Goal: Go to known website: Go to known website

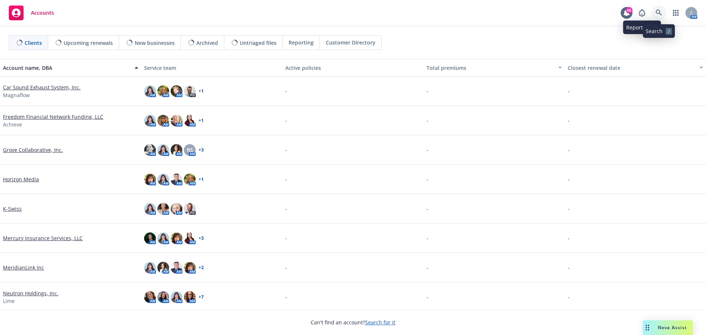
click at [656, 12] on icon at bounding box center [659, 13] width 6 height 6
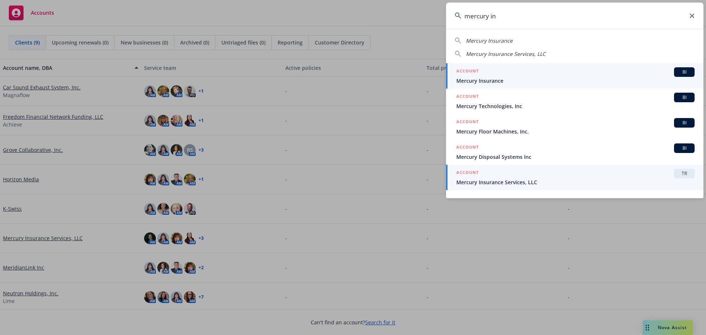
type input "mercury in"
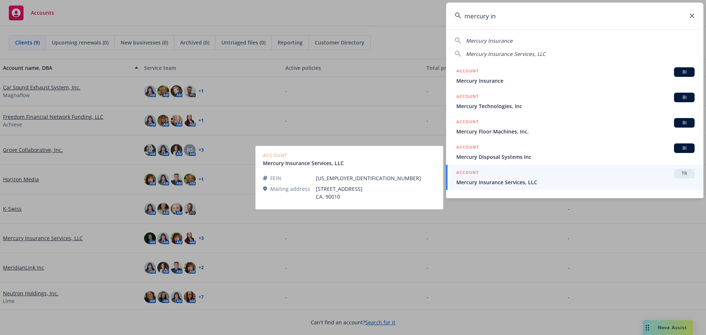
click at [489, 186] on link "ACCOUNT TR Mercury Insurance Services, LLC" at bounding box center [574, 177] width 257 height 25
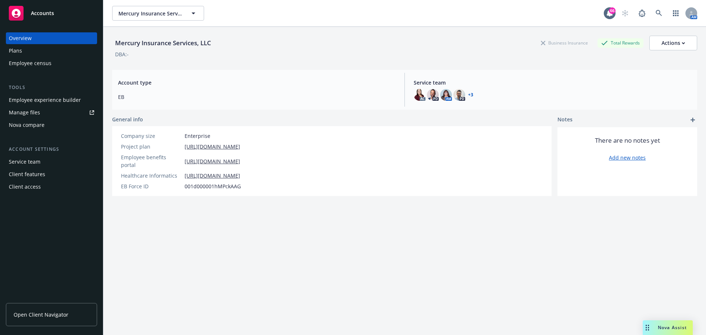
click at [26, 309] on link "Open Client Navigator" at bounding box center [51, 314] width 91 height 23
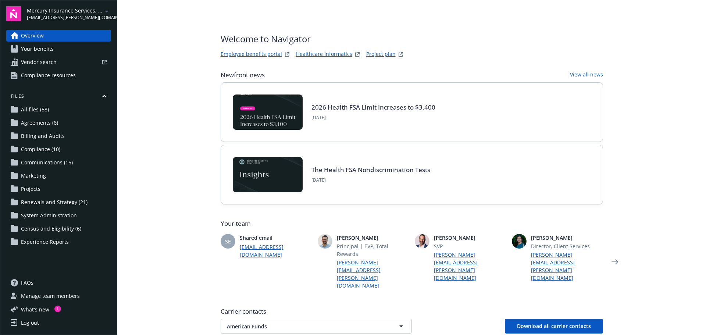
click at [261, 54] on link "Employee benefits portal" at bounding box center [251, 54] width 61 height 9
